Goal: Obtain resource: Download file/media

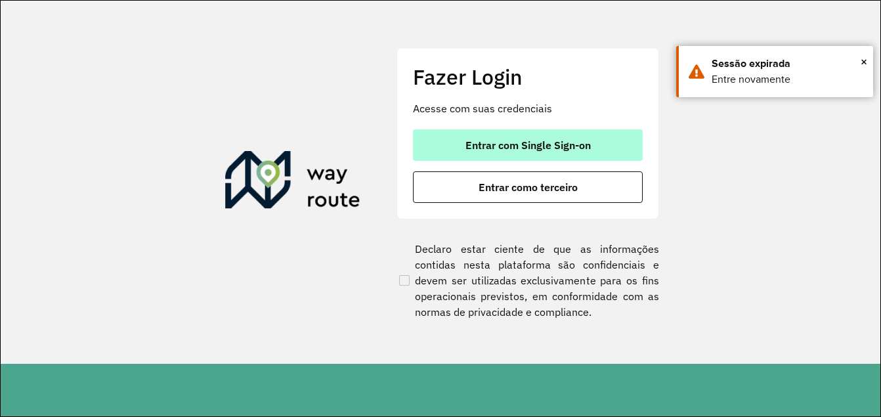
click at [460, 140] on button "Entrar com Single Sign-on" at bounding box center [528, 145] width 230 height 32
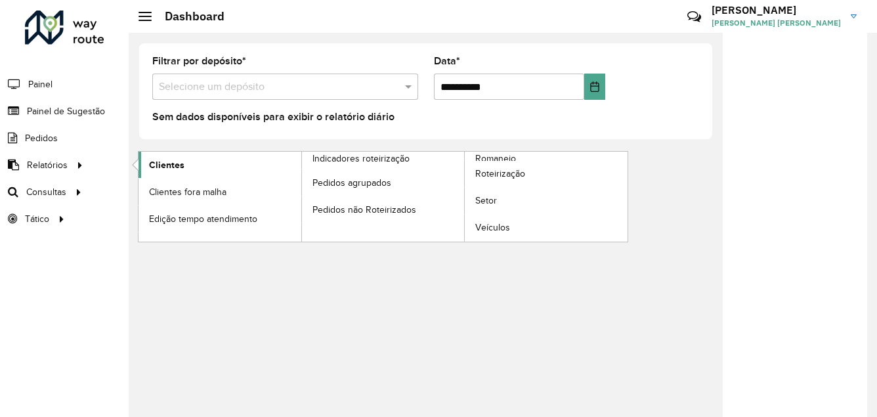
click at [161, 169] on span "Clientes" at bounding box center [166, 165] width 35 height 14
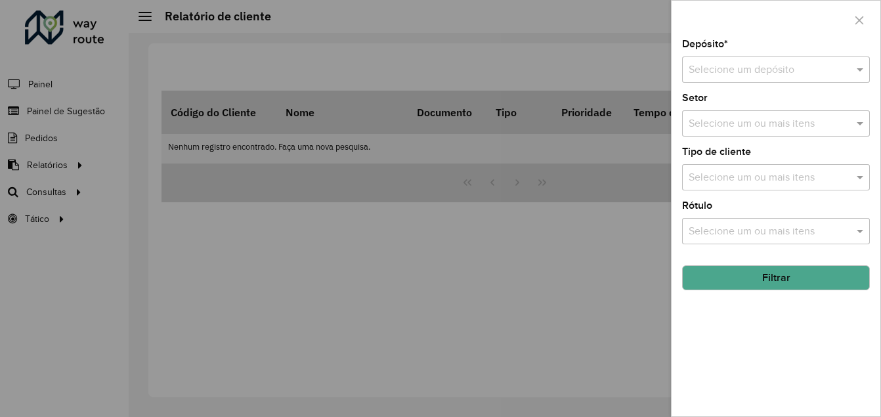
click at [799, 66] on input "text" at bounding box center [763, 70] width 148 height 16
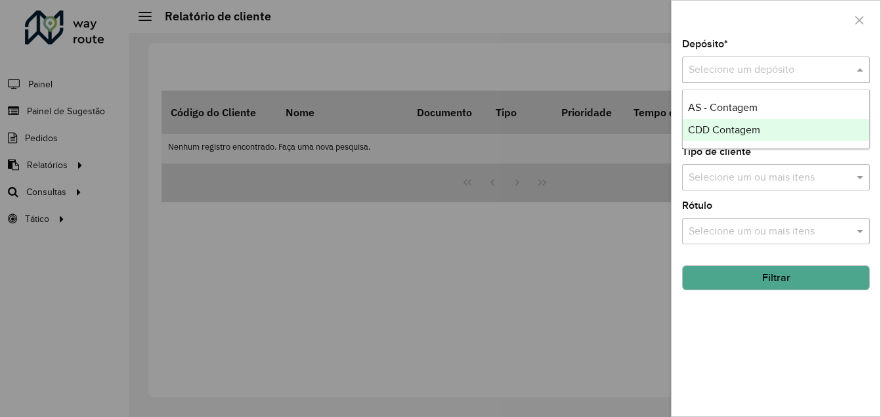
click at [778, 127] on div "CDD Contagem" at bounding box center [776, 130] width 186 height 22
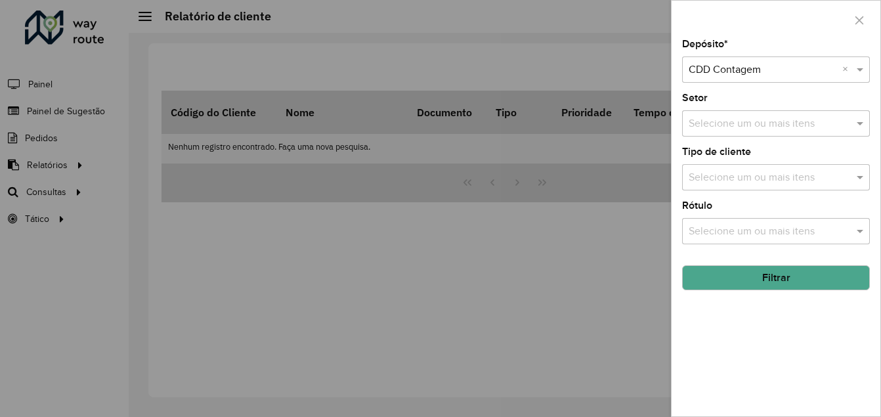
click at [749, 285] on button "Filtrar" at bounding box center [776, 277] width 188 height 25
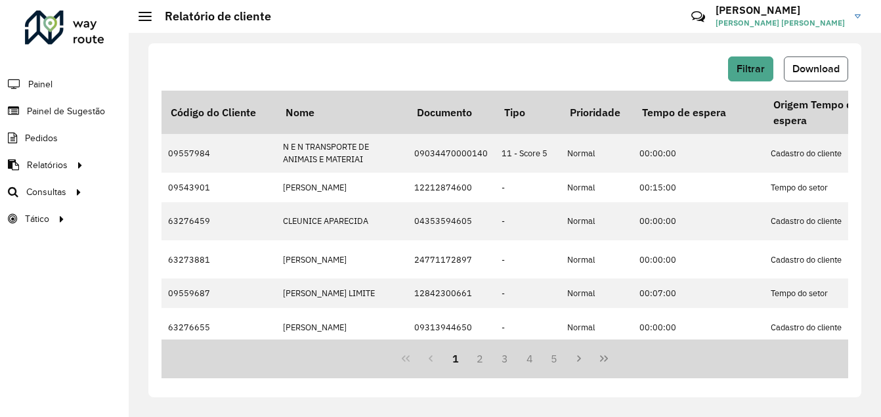
click at [815, 68] on span "Download" at bounding box center [815, 68] width 47 height 11
